Goal: Find specific page/section: Find specific page/section

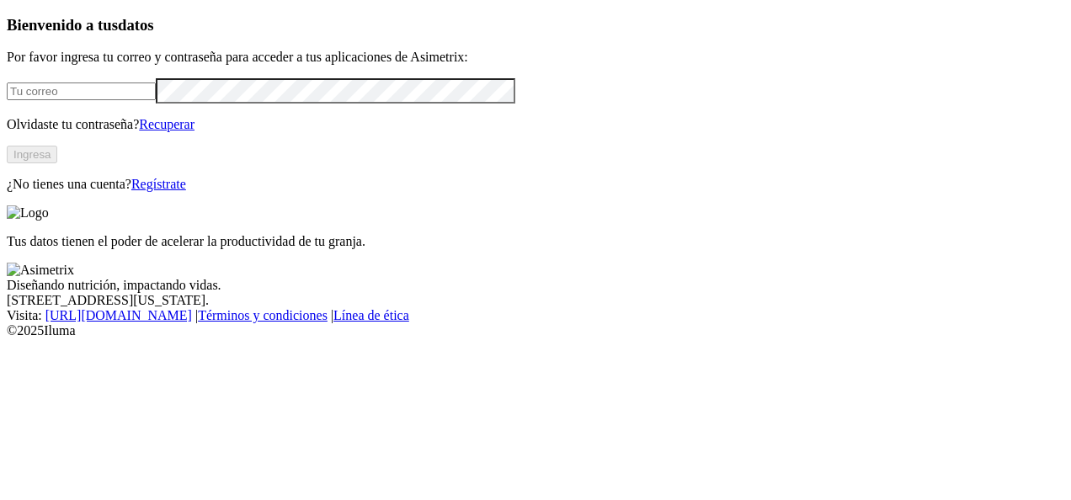
type input "[PERSON_NAME][EMAIL_ADDRESS][PERSON_NAME][DOMAIN_NAME]"
click at [57, 163] on button "Ingresa" at bounding box center [32, 155] width 51 height 18
